Goal: Information Seeking & Learning: Check status

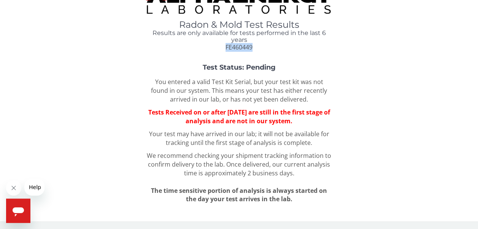
drag, startPoint x: 237, startPoint y: 49, endPoint x: 226, endPoint y: 49, distance: 10.7
click at [226, 49] on div "Radon & Mold Test Results Results are only available for tests performed in the…" at bounding box center [239, 36] width 187 height 32
copy span "FE460449"
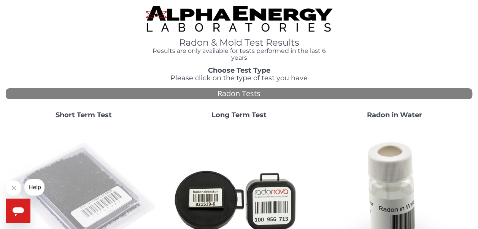
click at [73, 160] on img at bounding box center [84, 200] width 150 height 150
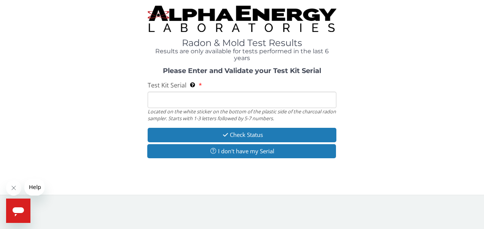
paste input "FE460449"
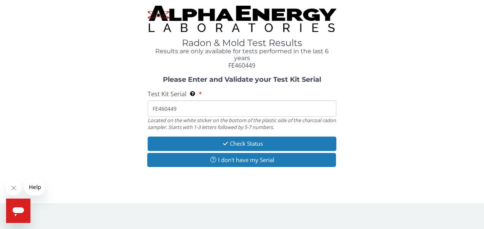
type input "FE460449"
click at [364, 121] on div "Please Enter and Validate your Test Kit Serial Test Kit Serial Located on the w…" at bounding box center [242, 122] width 472 height 93
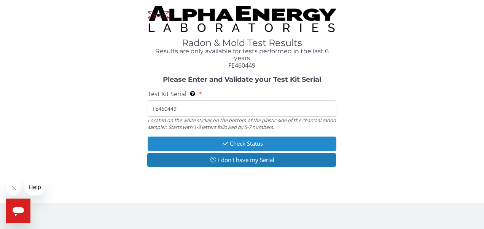
click at [270, 142] on button "Check Status" at bounding box center [242, 144] width 189 height 14
